Goal: Task Accomplishment & Management: Use online tool/utility

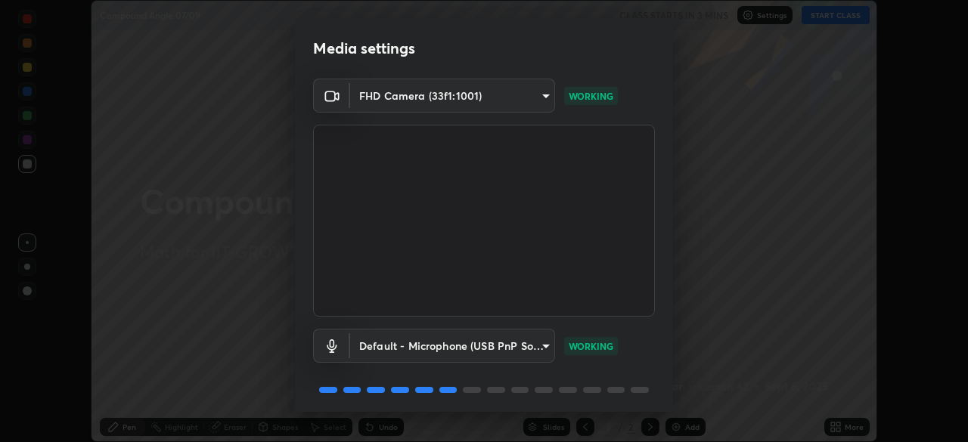
scroll to position [54, 0]
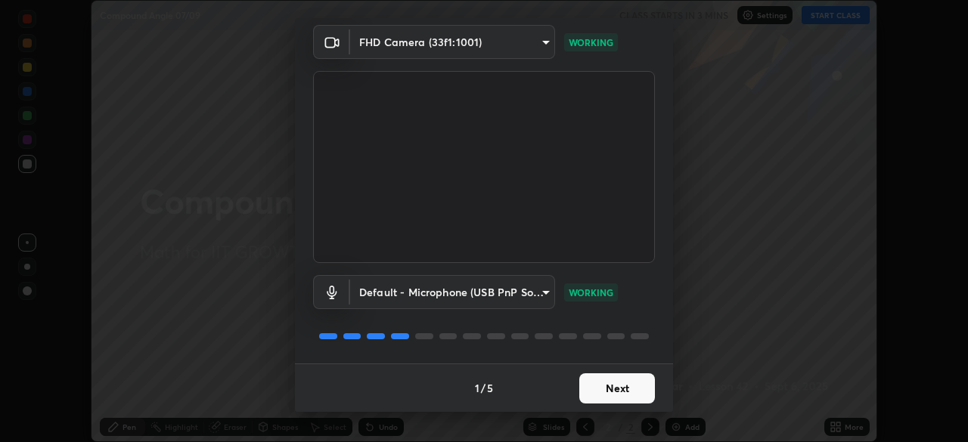
click at [621, 387] on button "Next" at bounding box center [617, 388] width 76 height 30
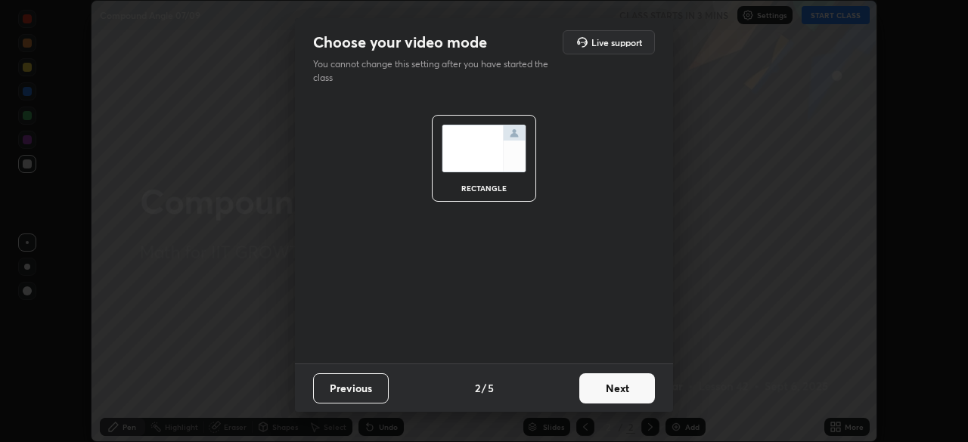
scroll to position [0, 0]
click at [631, 390] on button "Next" at bounding box center [617, 388] width 76 height 30
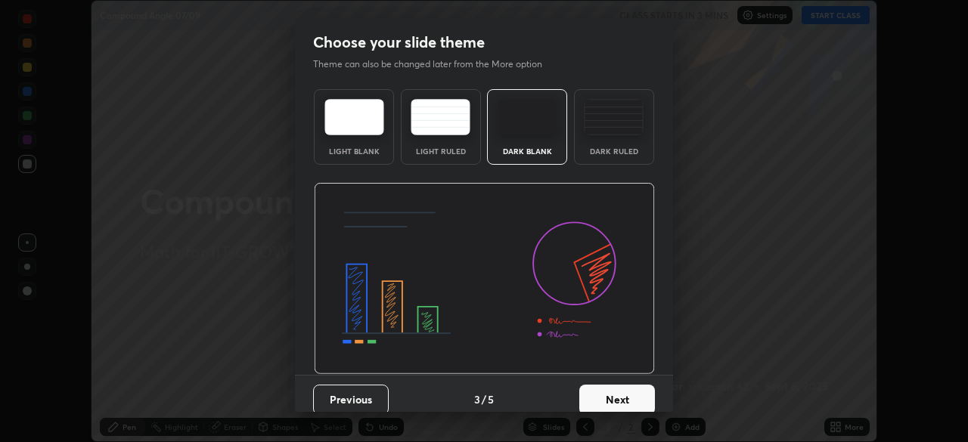
click at [639, 395] on button "Next" at bounding box center [617, 400] width 76 height 30
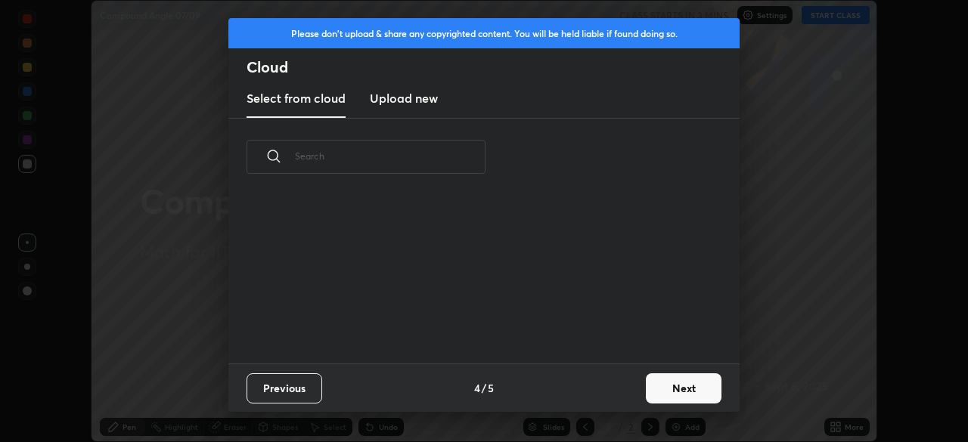
click at [652, 395] on button "Next" at bounding box center [684, 388] width 76 height 30
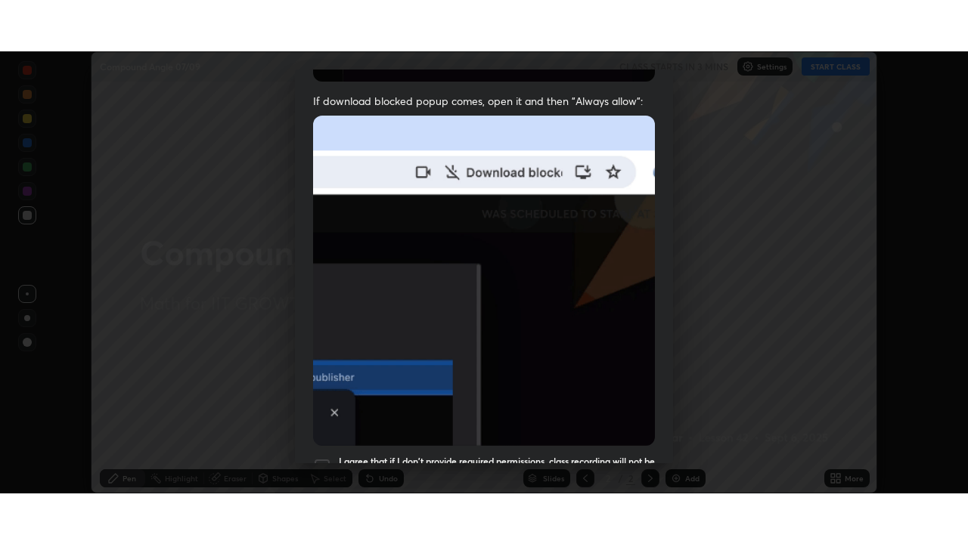
scroll to position [362, 0]
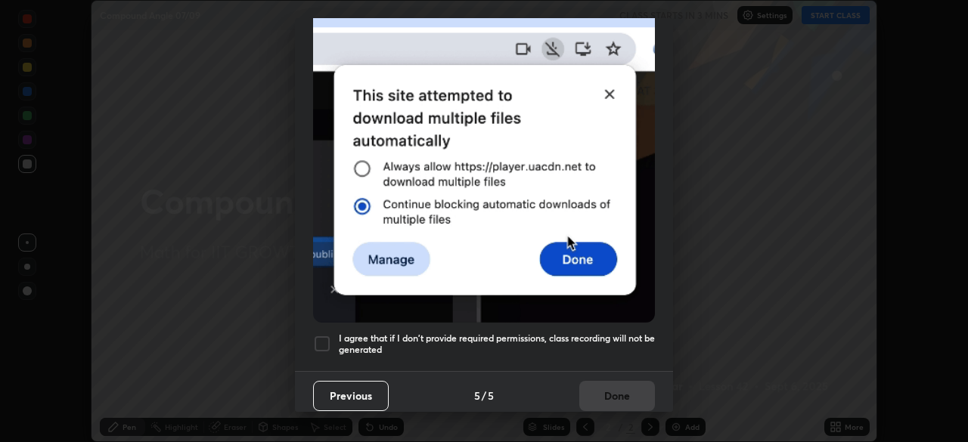
click at [324, 337] on div at bounding box center [322, 344] width 18 height 18
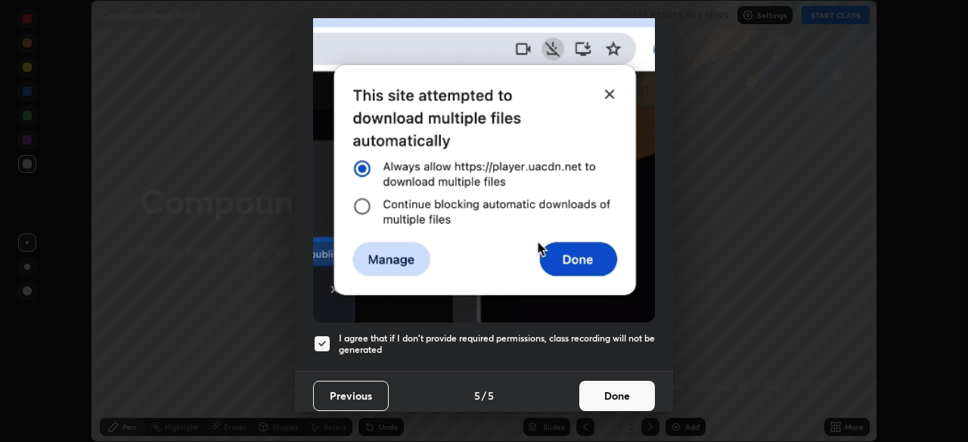
click at [606, 389] on button "Done" at bounding box center [617, 396] width 76 height 30
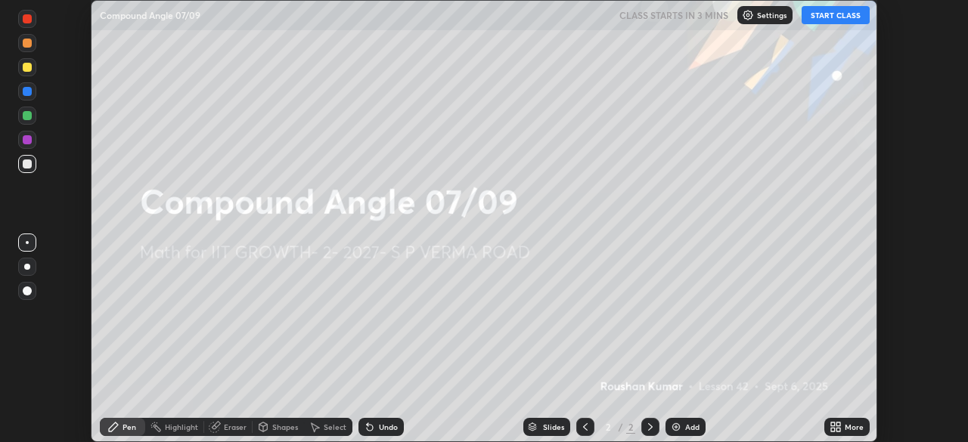
click at [837, 426] on icon at bounding box center [838, 425] width 4 height 4
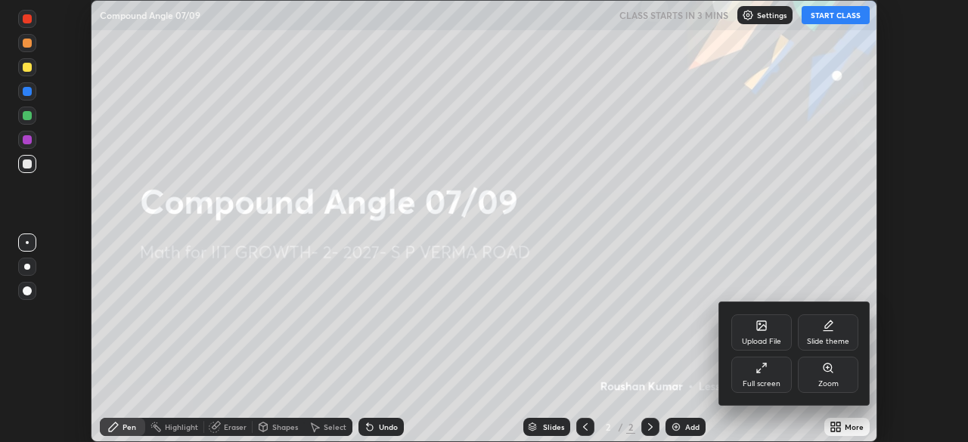
click at [773, 376] on div "Full screen" at bounding box center [761, 375] width 60 height 36
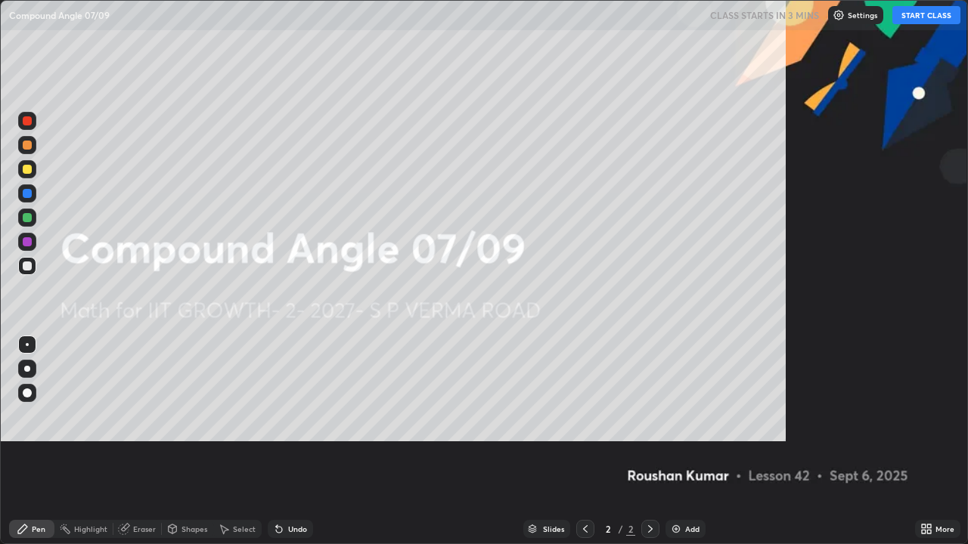
scroll to position [544, 968]
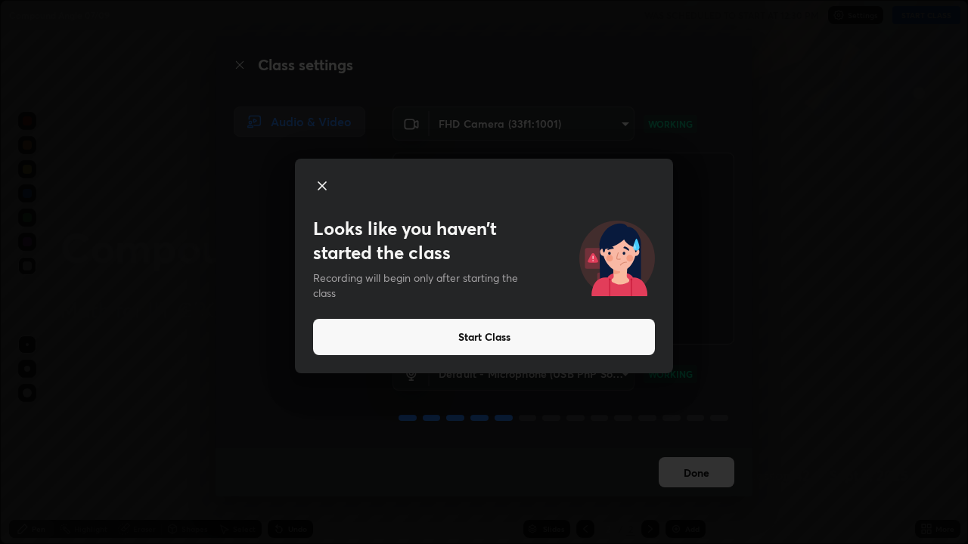
click at [556, 330] on button "Start Class" at bounding box center [484, 337] width 342 height 36
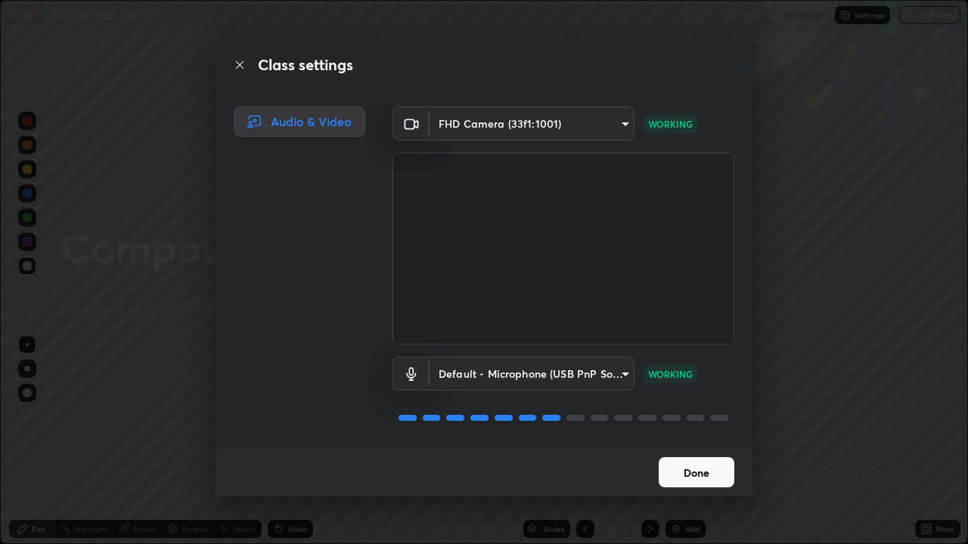
click at [692, 441] on button "Done" at bounding box center [696, 472] width 76 height 30
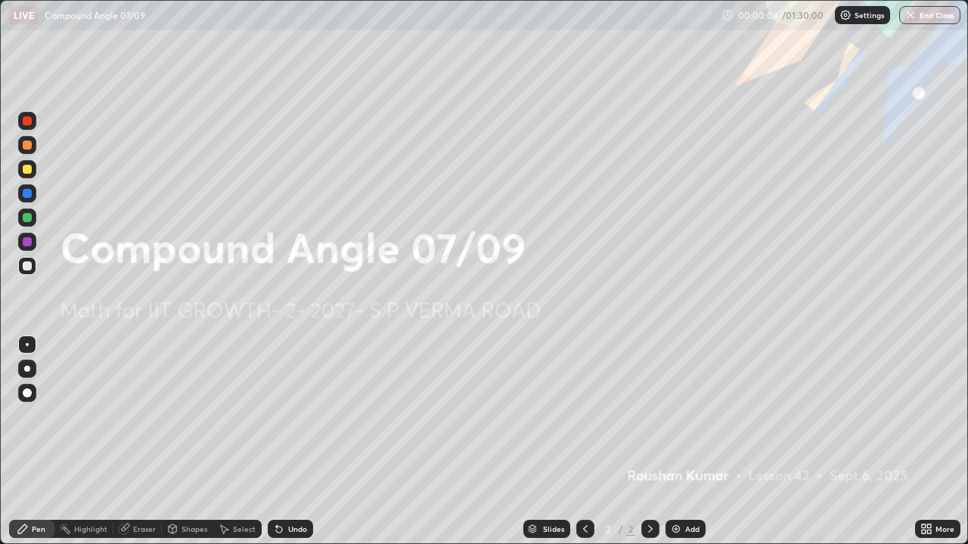
click at [689, 441] on div "Add" at bounding box center [692, 529] width 14 height 8
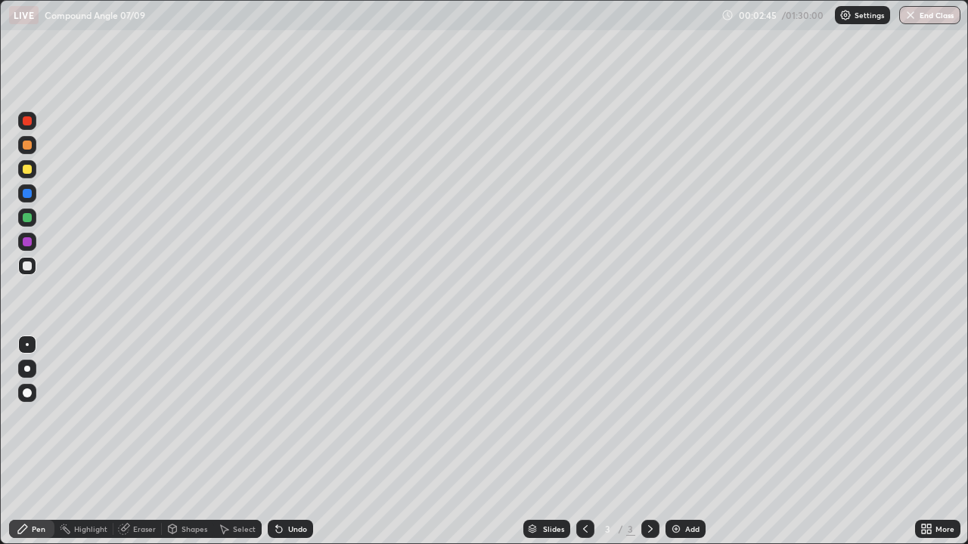
click at [26, 170] on div at bounding box center [27, 169] width 9 height 9
click at [29, 215] on div at bounding box center [27, 217] width 9 height 9
click at [28, 269] on div at bounding box center [27, 266] width 9 height 9
click at [149, 441] on div "Eraser" at bounding box center [144, 529] width 23 height 8
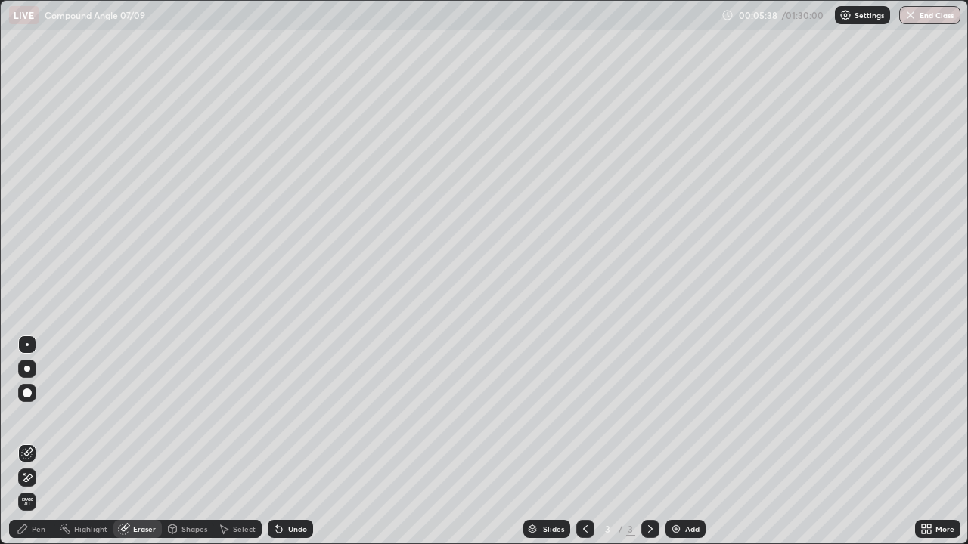
click at [48, 441] on div "Pen" at bounding box center [31, 529] width 45 height 18
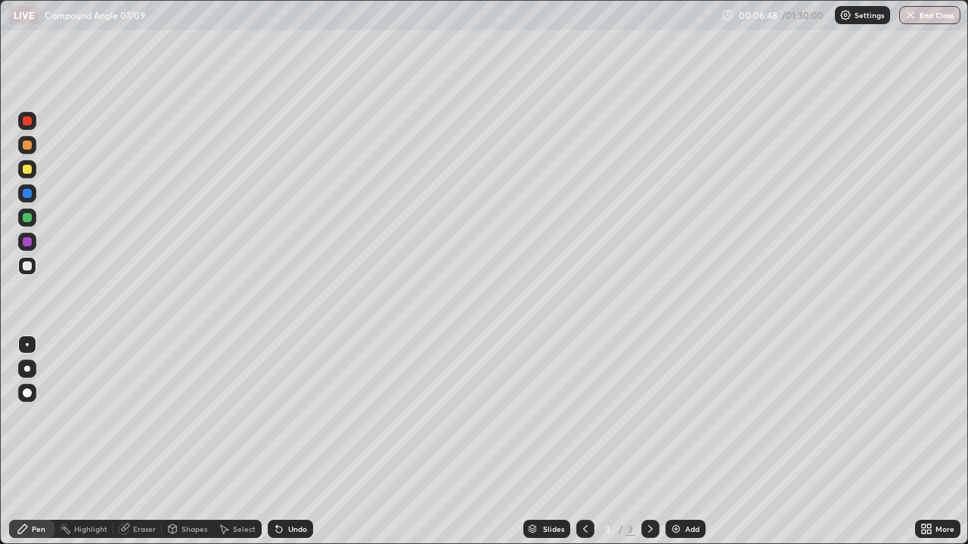
click at [27, 243] on div at bounding box center [27, 241] width 9 height 9
click at [35, 196] on div at bounding box center [27, 193] width 18 height 18
click at [299, 441] on div "Undo" at bounding box center [297, 529] width 19 height 8
click at [28, 272] on div at bounding box center [27, 266] width 18 height 18
click at [31, 192] on div at bounding box center [27, 193] width 9 height 9
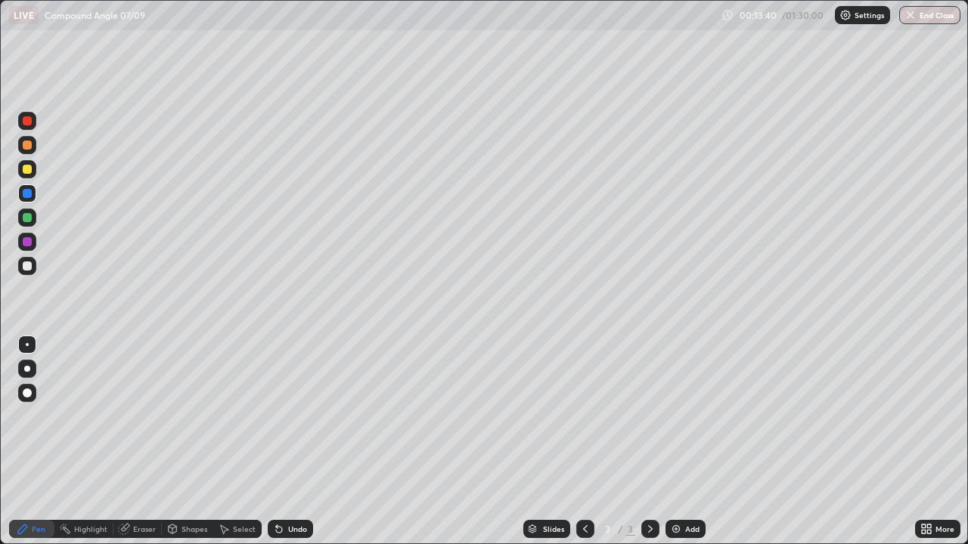
click at [27, 214] on div at bounding box center [27, 217] width 9 height 9
click at [679, 441] on img at bounding box center [676, 529] width 12 height 12
click at [27, 267] on div at bounding box center [27, 266] width 9 height 9
click at [24, 244] on div at bounding box center [27, 241] width 9 height 9
click at [26, 268] on div at bounding box center [27, 266] width 9 height 9
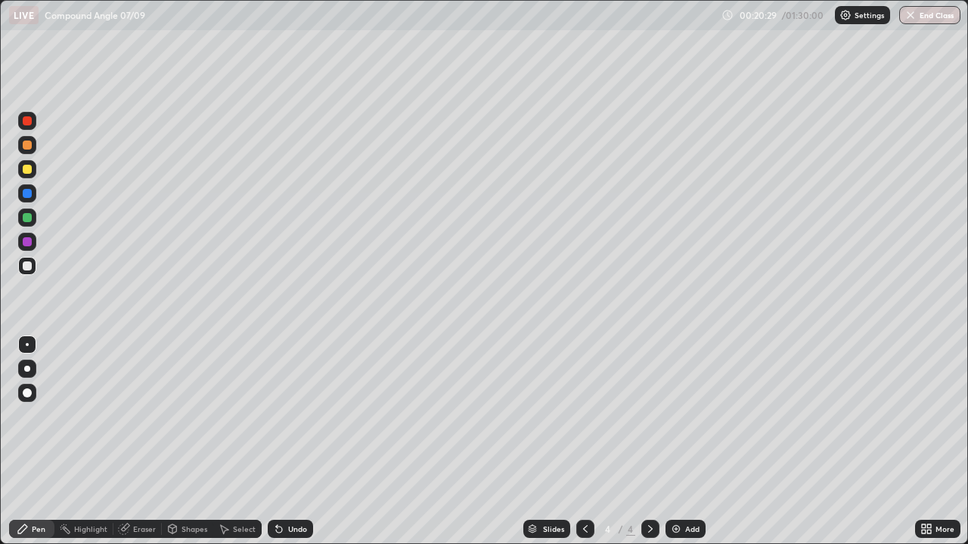
click at [29, 218] on div at bounding box center [27, 217] width 9 height 9
click at [683, 441] on div "Add" at bounding box center [685, 529] width 40 height 18
click at [28, 266] on div at bounding box center [27, 266] width 9 height 9
click at [583, 441] on icon at bounding box center [585, 529] width 12 height 12
click at [584, 441] on icon at bounding box center [585, 529] width 12 height 12
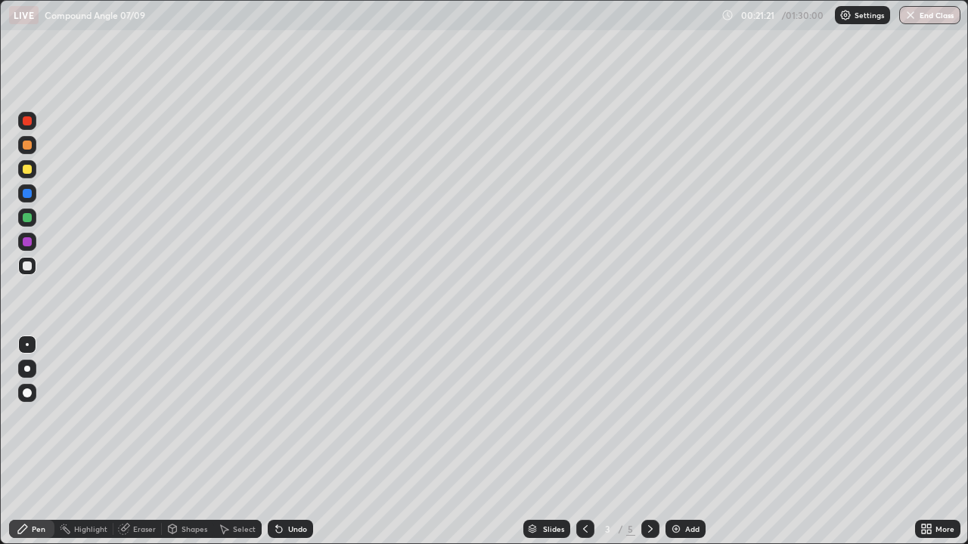
click at [29, 125] on div at bounding box center [27, 120] width 9 height 9
click at [649, 441] on icon at bounding box center [650, 529] width 12 height 12
click at [650, 441] on icon at bounding box center [650, 529] width 12 height 12
click at [27, 266] on div at bounding box center [27, 266] width 9 height 9
click at [27, 217] on div at bounding box center [27, 217] width 9 height 9
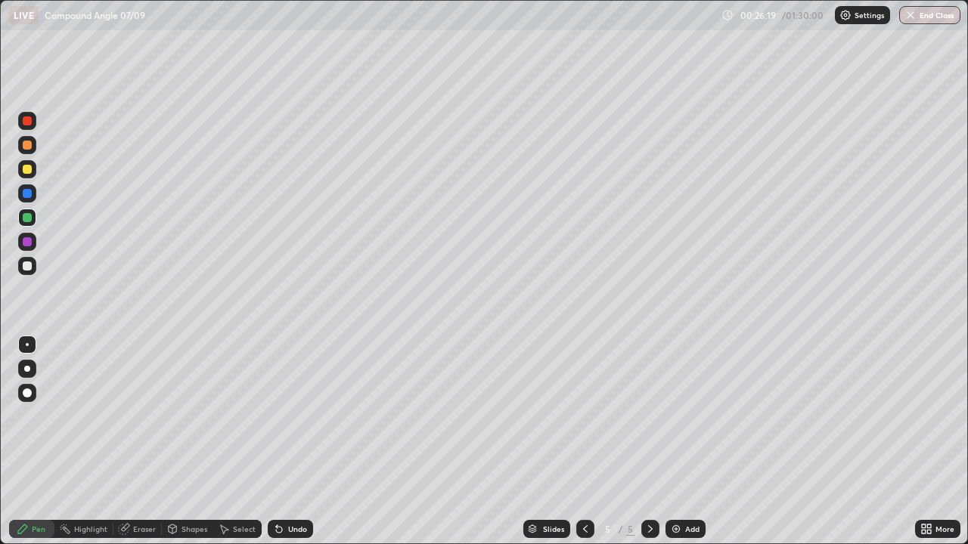
click at [29, 267] on div at bounding box center [27, 266] width 9 height 9
click at [25, 169] on div at bounding box center [27, 169] width 9 height 9
click at [687, 441] on div "Add" at bounding box center [692, 529] width 14 height 8
click at [26, 221] on div at bounding box center [27, 217] width 9 height 9
click at [26, 267] on div at bounding box center [27, 266] width 9 height 9
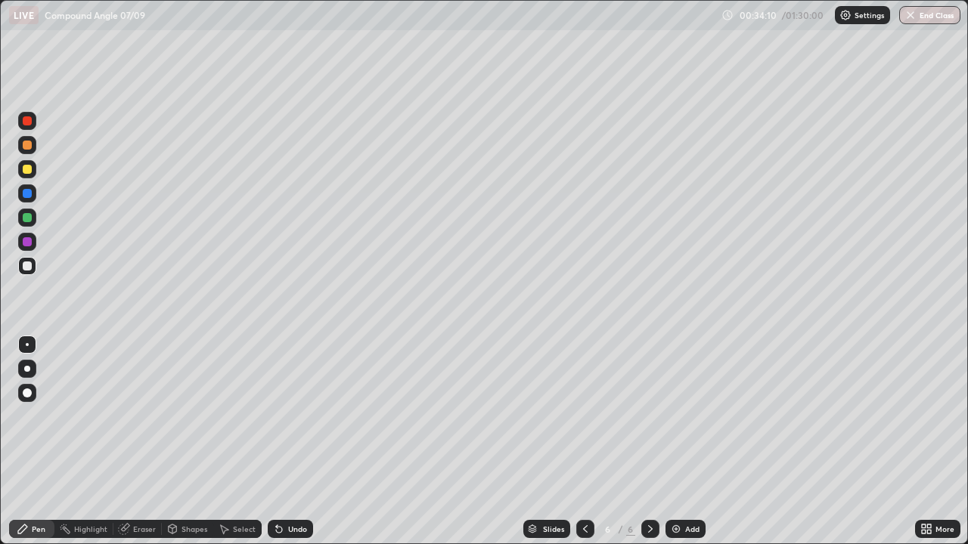
click at [302, 441] on div "Undo" at bounding box center [297, 529] width 19 height 8
click at [297, 441] on div "Undo" at bounding box center [297, 529] width 19 height 8
click at [29, 219] on div at bounding box center [27, 217] width 9 height 9
click at [29, 266] on div at bounding box center [27, 266] width 9 height 9
click at [31, 121] on div at bounding box center [27, 120] width 9 height 9
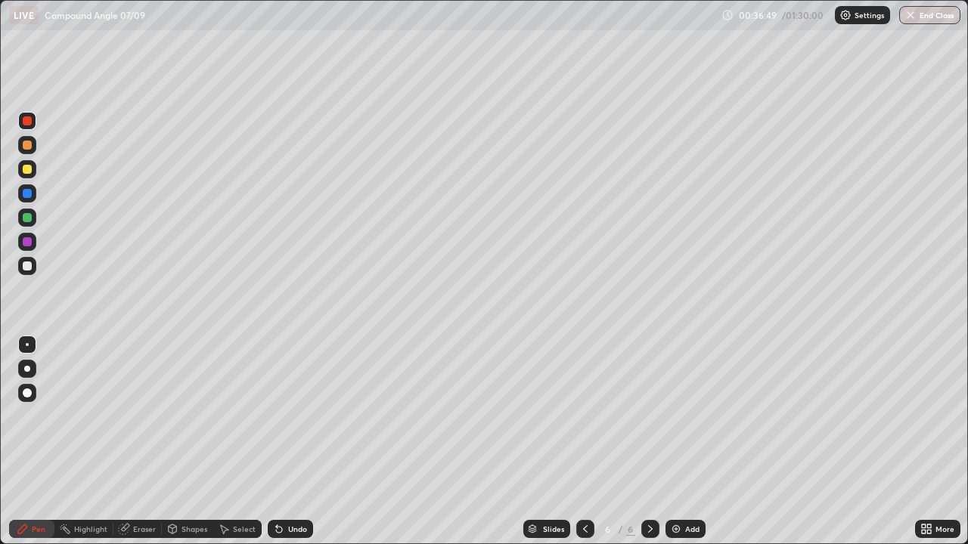
click at [25, 265] on div at bounding box center [27, 266] width 9 height 9
click at [28, 240] on div at bounding box center [27, 241] width 9 height 9
click at [30, 218] on div at bounding box center [27, 217] width 9 height 9
click at [28, 269] on div at bounding box center [27, 266] width 9 height 9
click at [297, 441] on div "Undo" at bounding box center [297, 529] width 19 height 8
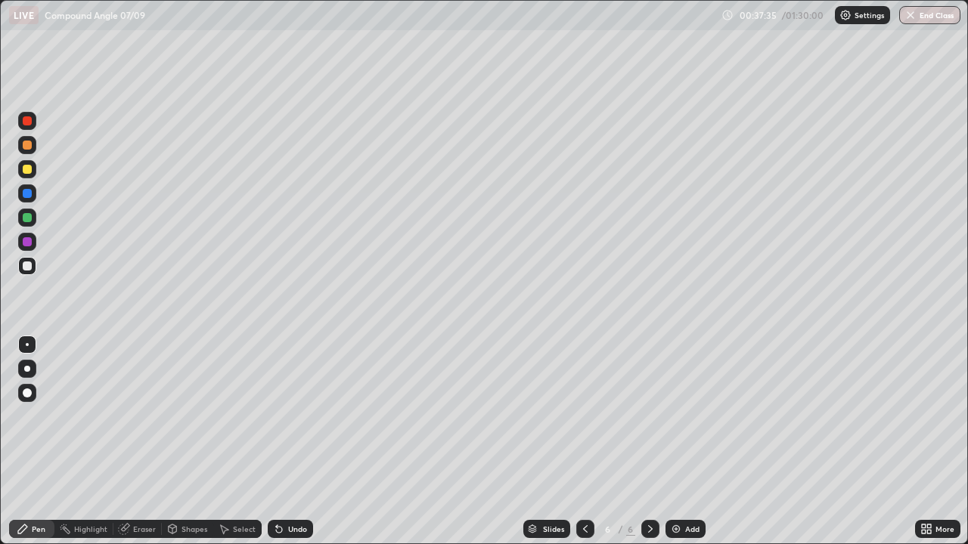
click at [296, 441] on div "Undo" at bounding box center [297, 529] width 19 height 8
click at [298, 441] on div "Undo" at bounding box center [297, 529] width 19 height 8
click at [298, 441] on div "Undo" at bounding box center [290, 529] width 45 height 18
click at [300, 441] on div "Undo" at bounding box center [297, 529] width 19 height 8
click at [31, 218] on div at bounding box center [27, 217] width 9 height 9
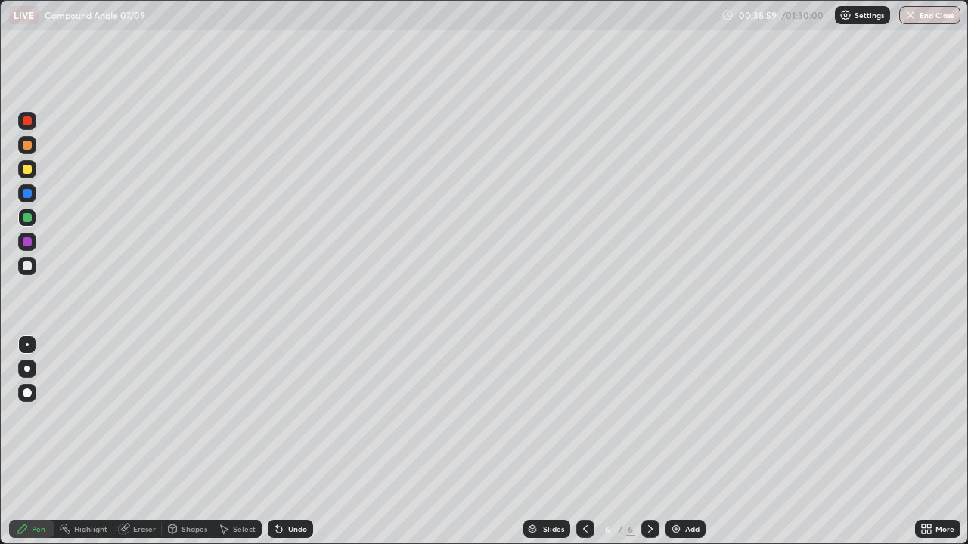
click at [26, 266] on div at bounding box center [27, 266] width 9 height 9
click at [24, 218] on div at bounding box center [27, 217] width 9 height 9
click at [28, 264] on div at bounding box center [27, 266] width 9 height 9
click at [299, 441] on div "Undo" at bounding box center [297, 529] width 19 height 8
click at [26, 197] on div at bounding box center [27, 193] width 9 height 9
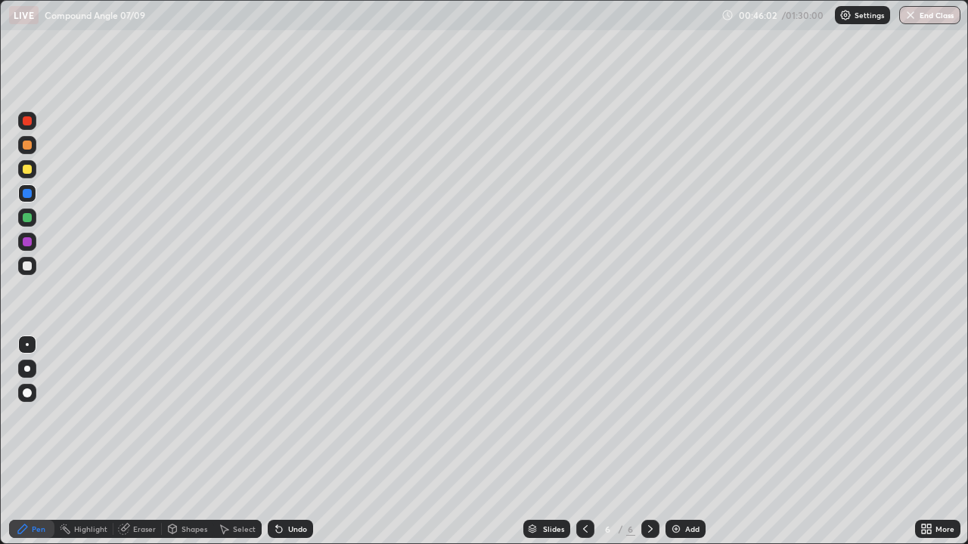
click at [31, 167] on div at bounding box center [27, 169] width 9 height 9
click at [687, 441] on div "Add" at bounding box center [692, 529] width 14 height 8
click at [299, 441] on div "Undo" at bounding box center [297, 529] width 19 height 8
click at [305, 441] on div "Undo" at bounding box center [290, 529] width 45 height 18
click at [302, 441] on div "Undo" at bounding box center [297, 529] width 19 height 8
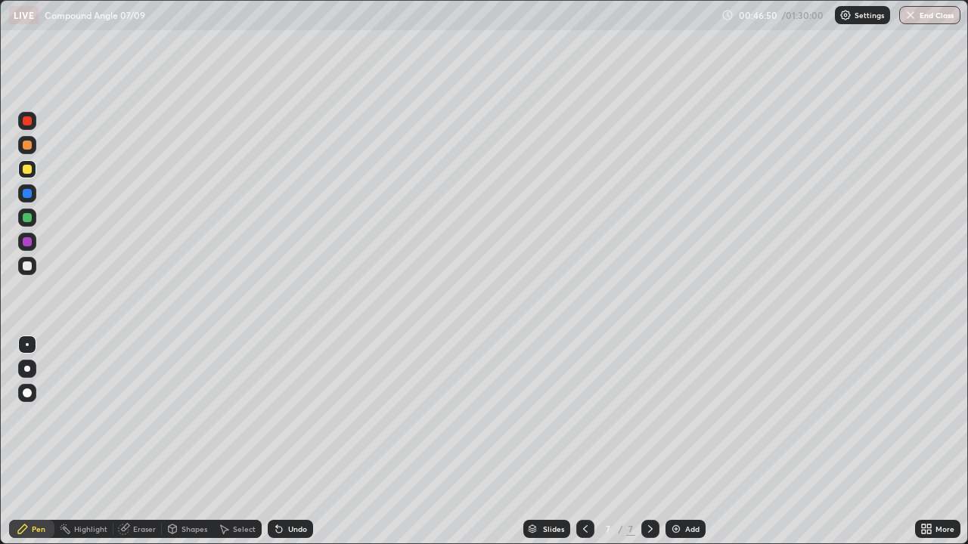
click at [29, 218] on div at bounding box center [27, 217] width 9 height 9
click at [27, 264] on div at bounding box center [27, 266] width 9 height 9
click at [29, 218] on div at bounding box center [27, 217] width 9 height 9
click at [296, 441] on div "Undo" at bounding box center [297, 529] width 19 height 8
click at [27, 241] on div at bounding box center [27, 241] width 9 height 9
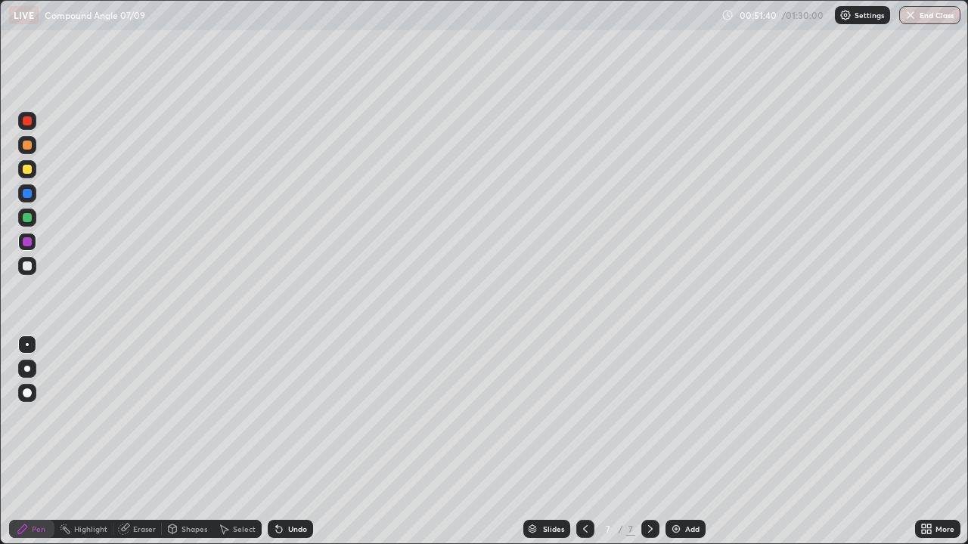
click at [29, 218] on div at bounding box center [27, 217] width 9 height 9
click at [687, 441] on div "Add" at bounding box center [692, 529] width 14 height 8
click at [31, 172] on div at bounding box center [27, 169] width 9 height 9
click at [28, 215] on div at bounding box center [27, 217] width 9 height 9
click at [26, 267] on div at bounding box center [27, 266] width 9 height 9
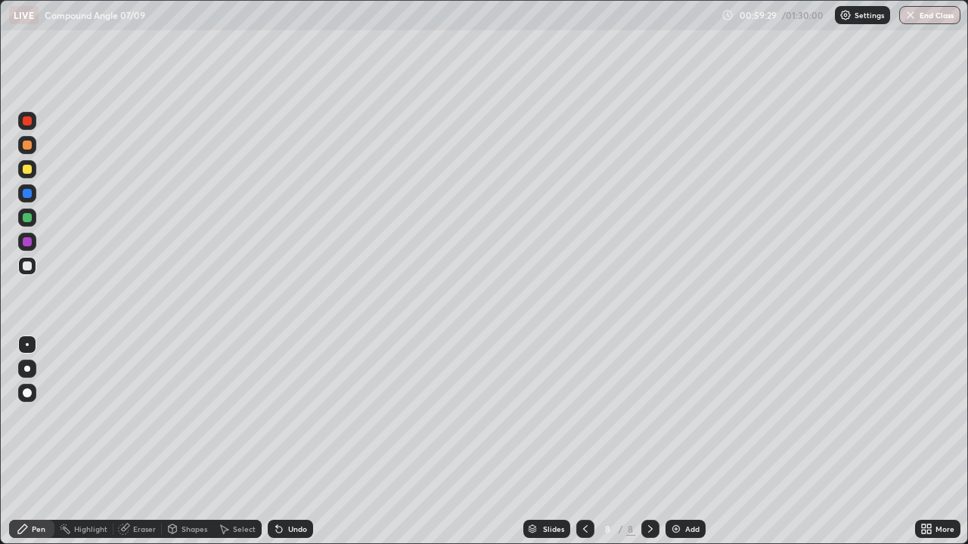
click at [29, 243] on div at bounding box center [27, 241] width 9 height 9
click at [26, 267] on div at bounding box center [27, 266] width 9 height 9
click at [685, 441] on div "Add" at bounding box center [692, 529] width 14 height 8
click at [26, 169] on div at bounding box center [27, 169] width 9 height 9
click at [29, 215] on div at bounding box center [27, 217] width 9 height 9
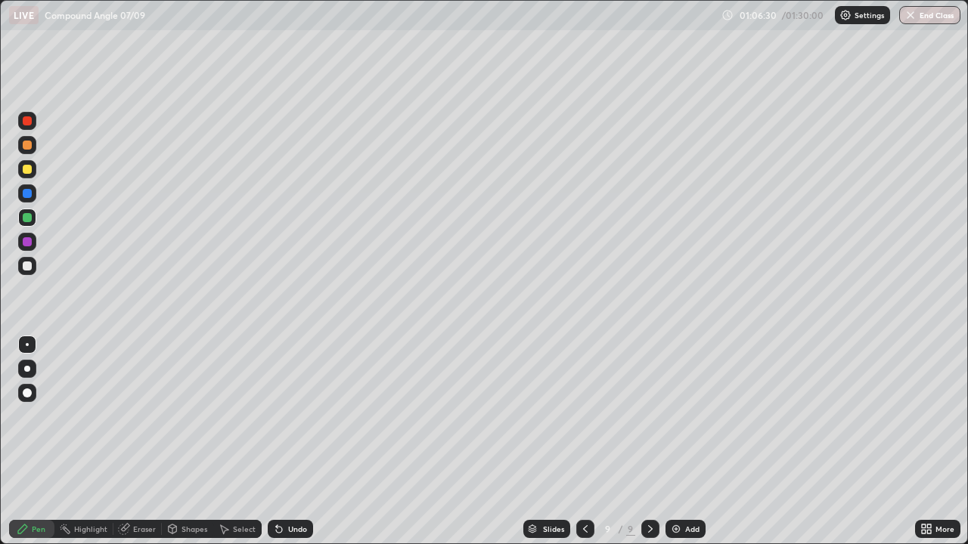
click at [27, 269] on div at bounding box center [27, 266] width 9 height 9
click at [26, 217] on div at bounding box center [27, 217] width 9 height 9
click at [29, 125] on div at bounding box center [27, 120] width 9 height 9
click at [28, 268] on div at bounding box center [27, 266] width 9 height 9
click at [26, 172] on div at bounding box center [27, 169] width 9 height 9
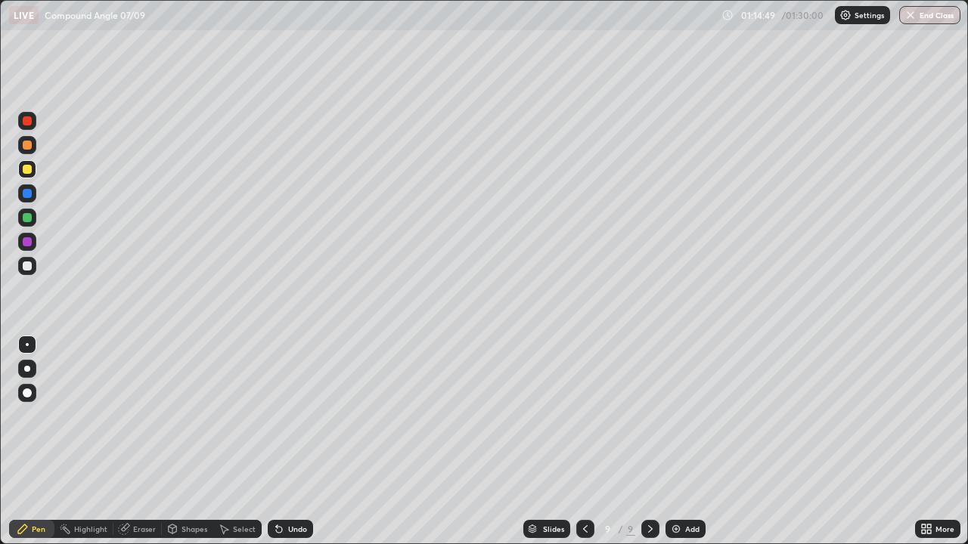
click at [685, 441] on div "Add" at bounding box center [692, 529] width 14 height 8
click at [27, 215] on div at bounding box center [27, 217] width 9 height 9
click at [689, 441] on div "Add" at bounding box center [692, 529] width 14 height 8
click at [35, 169] on div at bounding box center [27, 169] width 18 height 18
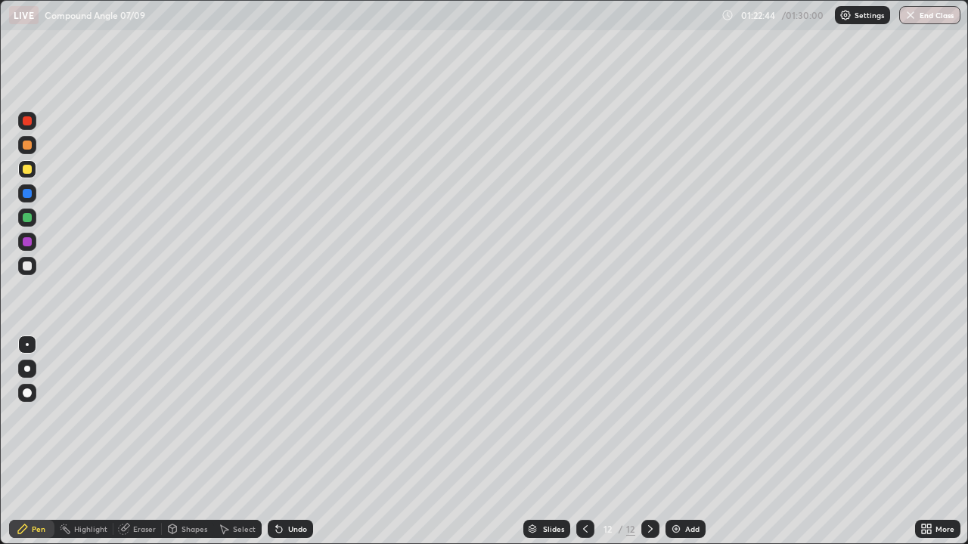
click at [26, 221] on div at bounding box center [27, 217] width 9 height 9
click at [584, 441] on icon at bounding box center [585, 529] width 12 height 12
click at [649, 441] on icon at bounding box center [650, 529] width 12 height 12
click at [296, 441] on div "Undo" at bounding box center [297, 529] width 19 height 8
click at [26, 170] on div at bounding box center [27, 169] width 9 height 9
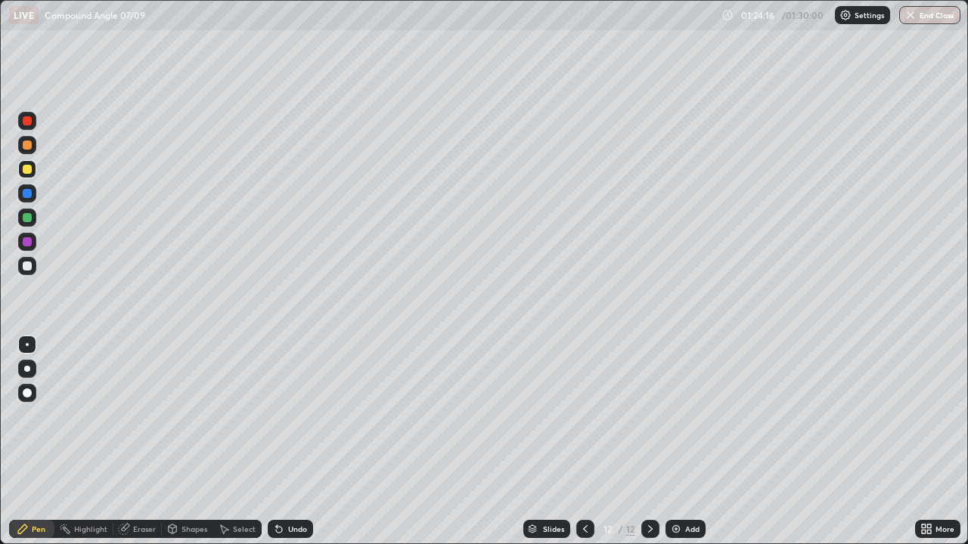
click at [29, 219] on div at bounding box center [27, 217] width 9 height 9
click at [29, 266] on div at bounding box center [27, 266] width 9 height 9
click at [296, 441] on div "Undo" at bounding box center [297, 529] width 19 height 8
click at [24, 242] on div at bounding box center [27, 241] width 9 height 9
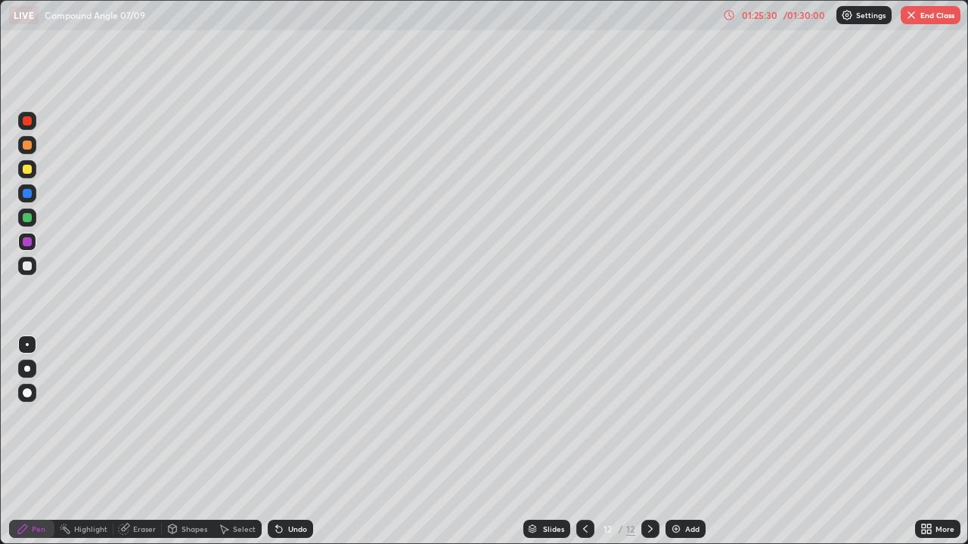
click at [31, 265] on div at bounding box center [27, 266] width 9 height 9
click at [28, 123] on div at bounding box center [27, 120] width 9 height 9
click at [27, 265] on div at bounding box center [27, 266] width 9 height 9
click at [937, 17] on button "End Class" at bounding box center [930, 15] width 60 height 18
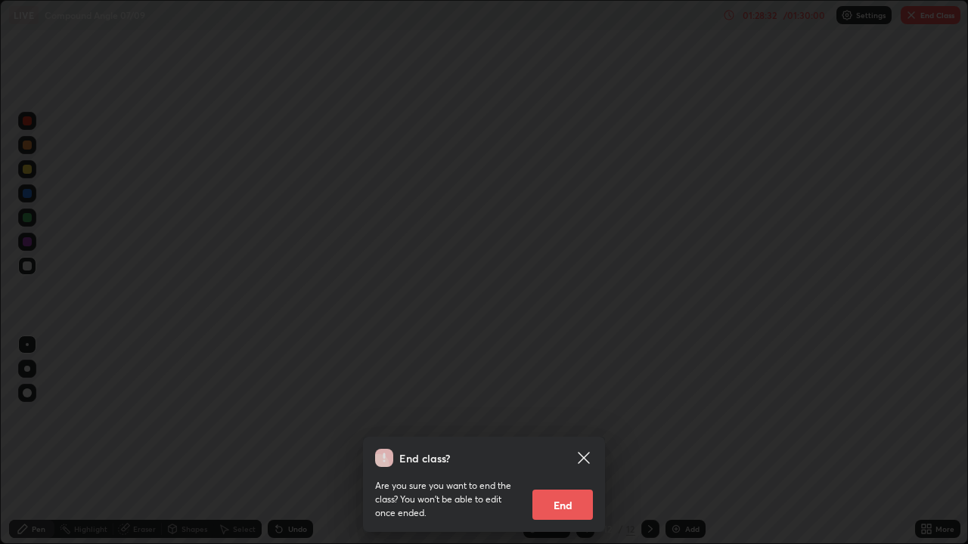
click at [587, 441] on icon at bounding box center [583, 457] width 11 height 11
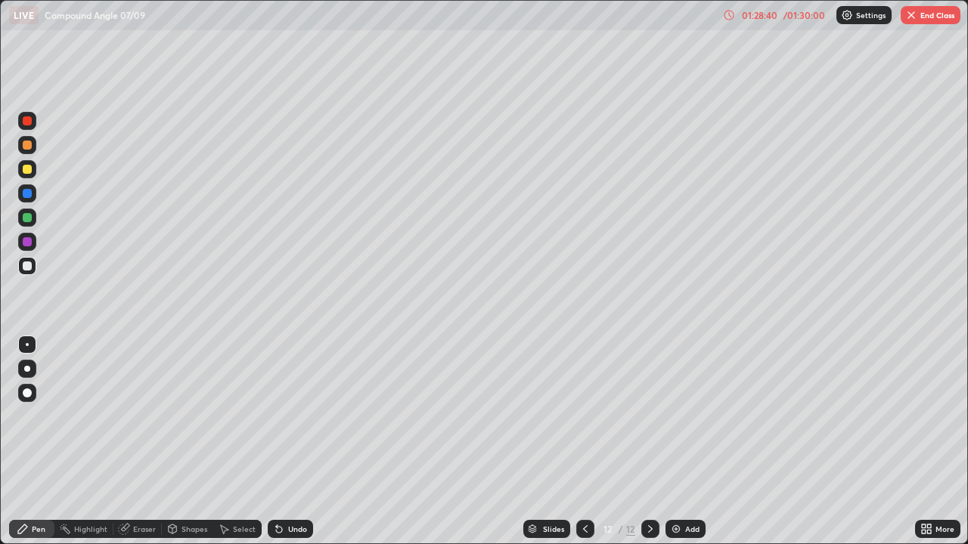
click at [583, 441] on icon at bounding box center [585, 529] width 12 height 12
click at [583, 441] on div at bounding box center [585, 529] width 18 height 18
click at [583, 441] on icon at bounding box center [585, 529] width 5 height 8
click at [930, 12] on button "End Class" at bounding box center [930, 15] width 60 height 18
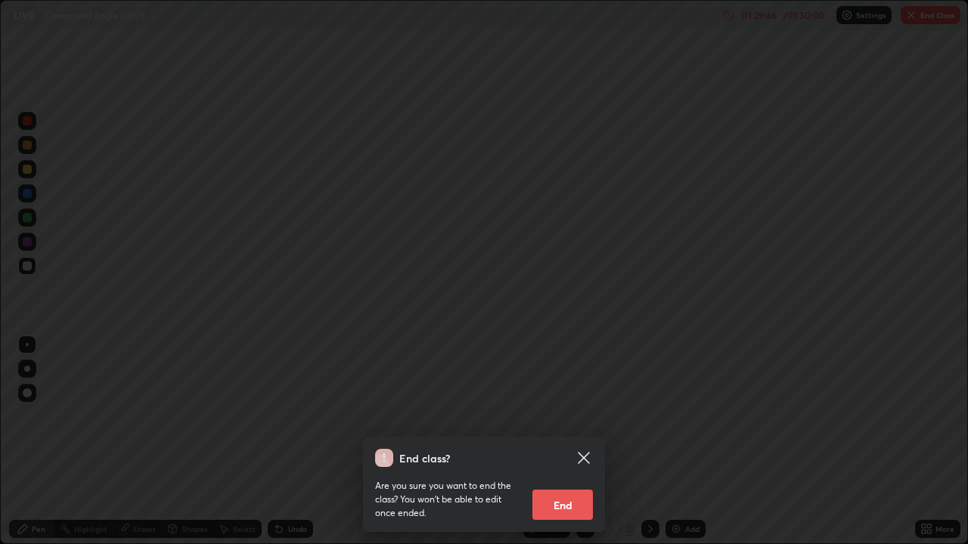
click at [562, 441] on button "End" at bounding box center [562, 505] width 60 height 30
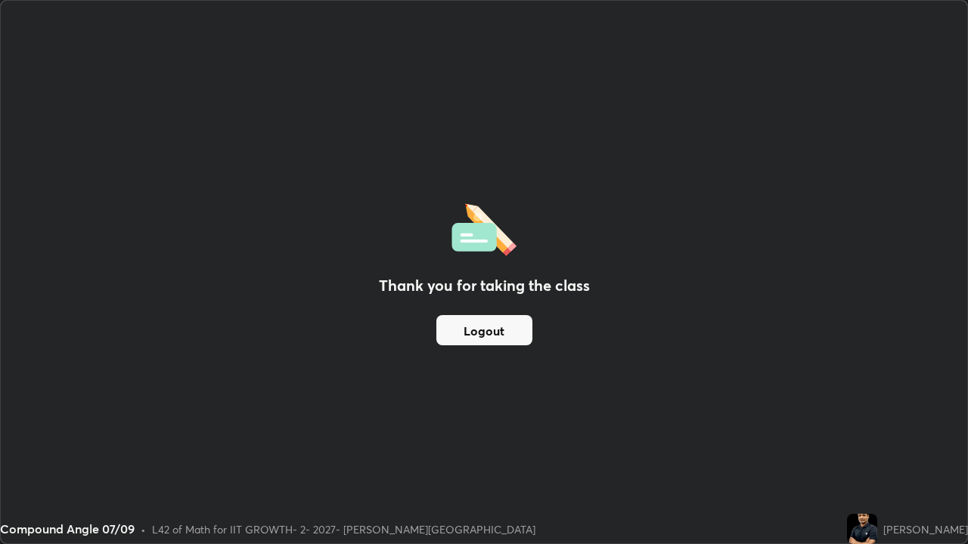
click at [479, 330] on button "Logout" at bounding box center [484, 330] width 96 height 30
